Goal: Information Seeking & Learning: Understand process/instructions

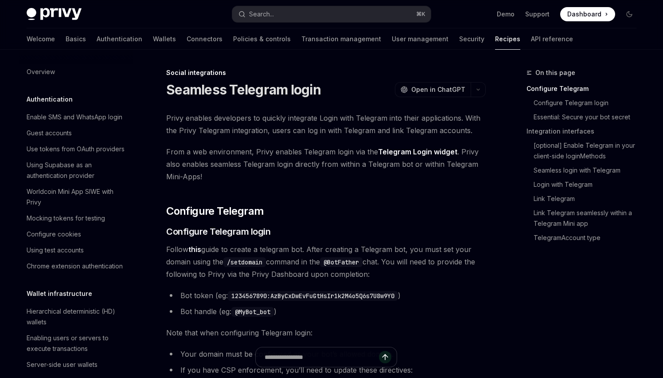
type textarea "*"
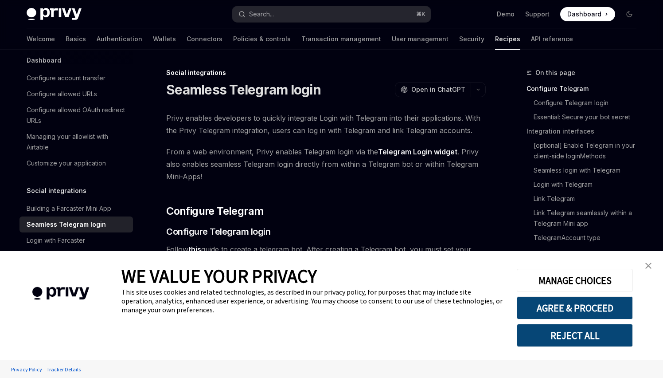
click at [653, 264] on link "close banner" at bounding box center [649, 266] width 18 height 18
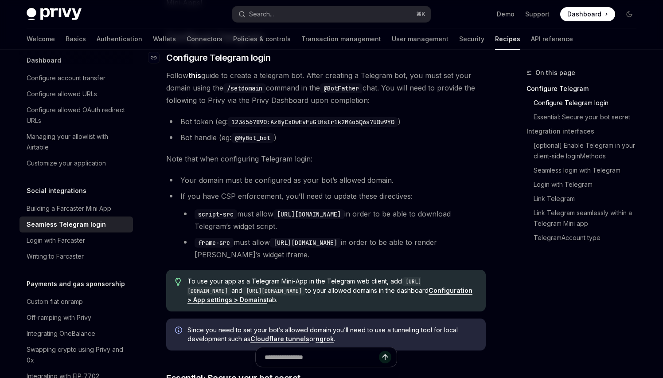
scroll to position [180, 0]
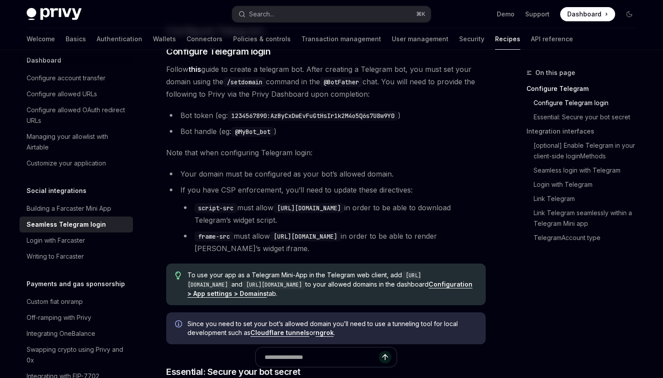
drag, startPoint x: 283, startPoint y: 208, endPoint x: 357, endPoint y: 207, distance: 74.0
click at [344, 207] on code "[URL][DOMAIN_NAME]" at bounding box center [309, 208] width 71 height 10
click at [344, 210] on code "[URL][DOMAIN_NAME]" at bounding box center [309, 208] width 71 height 10
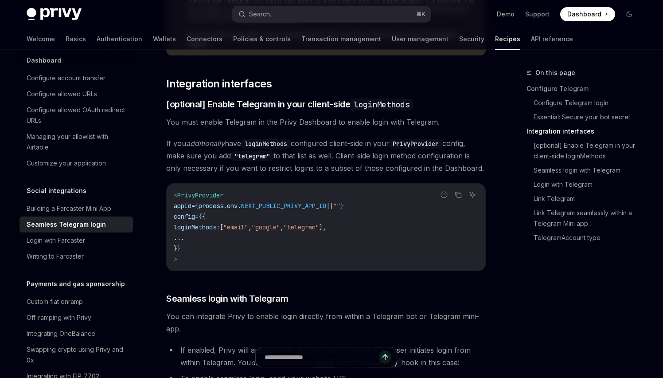
scroll to position [583, 0]
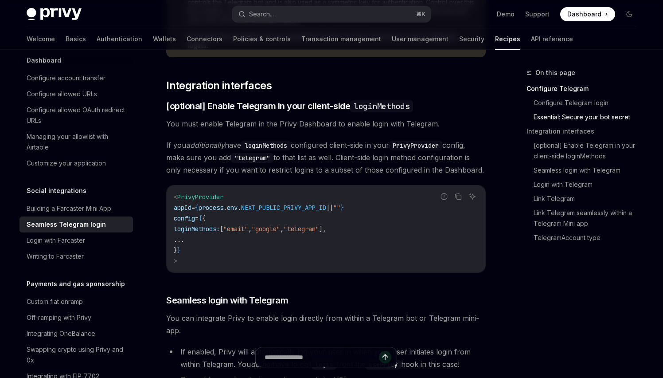
click at [326, 203] on span "NEXT_PUBLIC_PRIVY_APP_ID" at bounding box center [283, 207] width 85 height 8
click at [263, 192] on code "< PrivyProvider appId = { process . env . NEXT_PUBLIC_PRIVY_APP_ID || "" } conf…" at bounding box center [326, 229] width 305 height 74
drag, startPoint x: 215, startPoint y: 196, endPoint x: 350, endPoint y: 200, distance: 135.3
click at [344, 203] on span "appId = { process . env . NEXT_PUBLIC_PRIVY_APP_ID || "" }" at bounding box center [259, 207] width 170 height 8
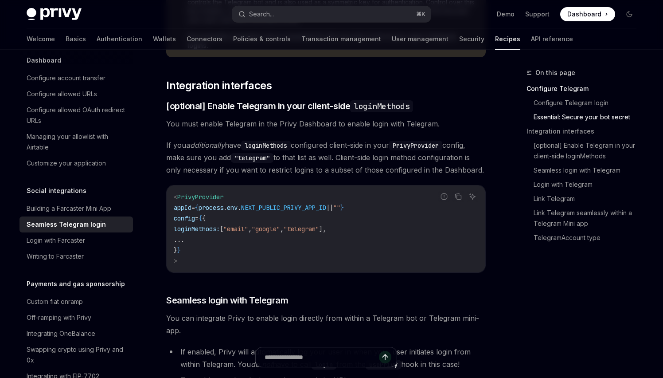
click at [333, 203] on span "||" at bounding box center [329, 207] width 7 height 8
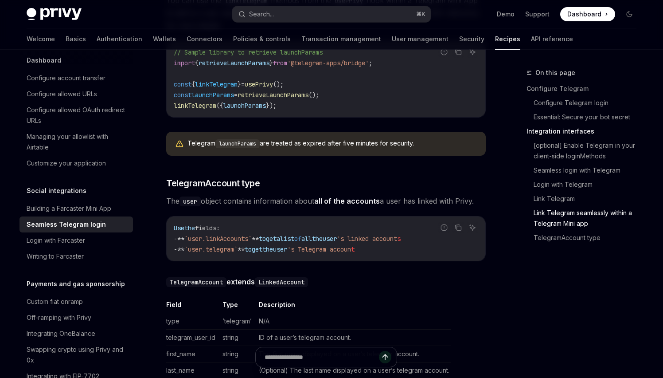
scroll to position [1440, 0]
